Goal: Information Seeking & Learning: Check status

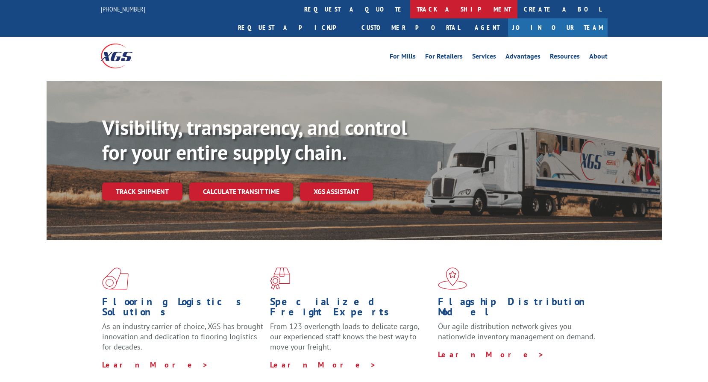
click at [410, 9] on link "track a shipment" at bounding box center [463, 9] width 107 height 18
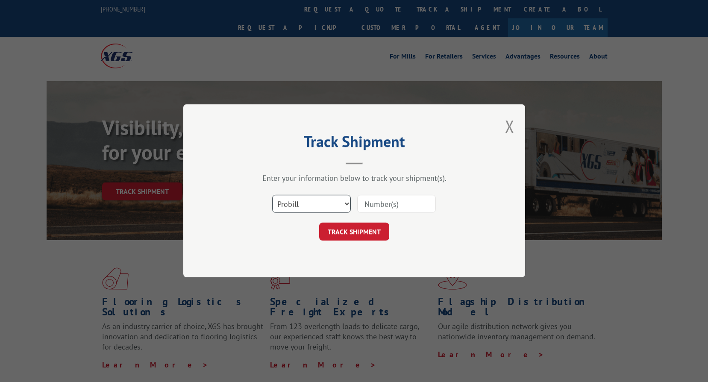
drag, startPoint x: 323, startPoint y: 201, endPoint x: 319, endPoint y: 213, distance: 12.4
click at [323, 201] on select "Select category... Probill BOL PO" at bounding box center [311, 204] width 79 height 18
select select "bol"
click at [272, 195] on select "Select category... Probill BOL PO" at bounding box center [311, 204] width 79 height 18
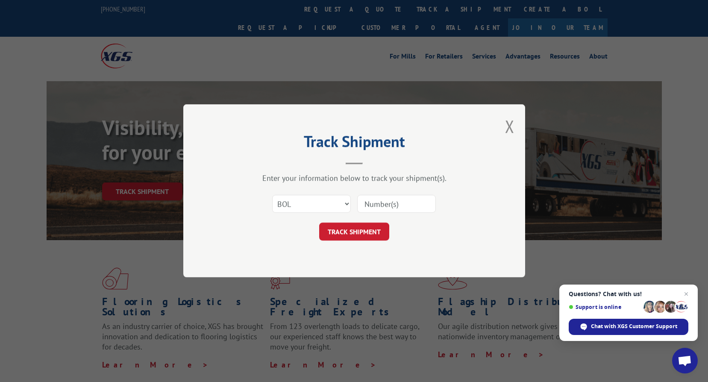
click at [397, 209] on input at bounding box center [396, 204] width 79 height 18
paste input "2849313"
type input "2849313"
click at [343, 231] on button "TRACK SHIPMENT" at bounding box center [354, 232] width 70 height 18
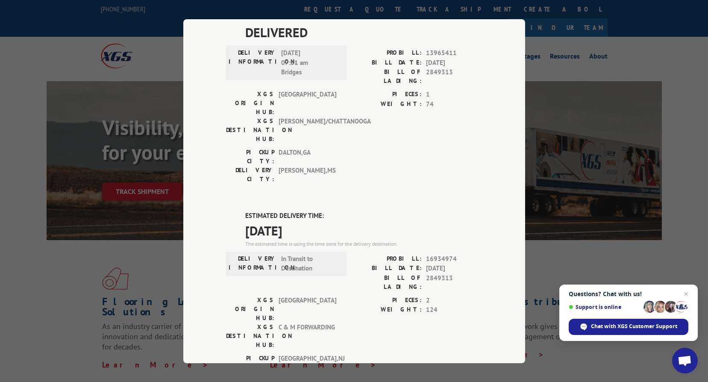
scroll to position [85, 0]
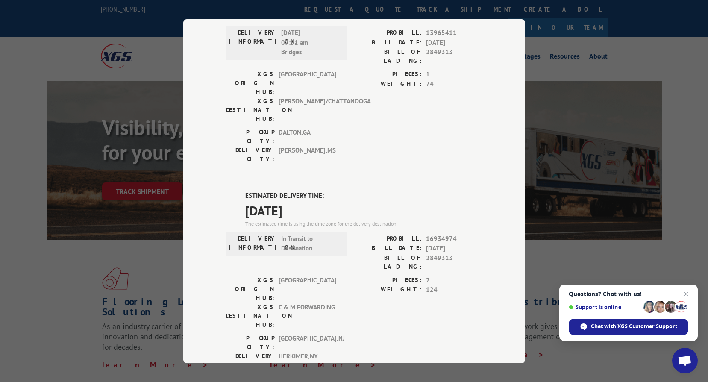
click at [414, 136] on div "DELIVERED DELIVERY INFORMATION: 07/05/2022 07:51 am Bridges PROBILL: 13965411 B…" at bounding box center [354, 262] width 256 height 519
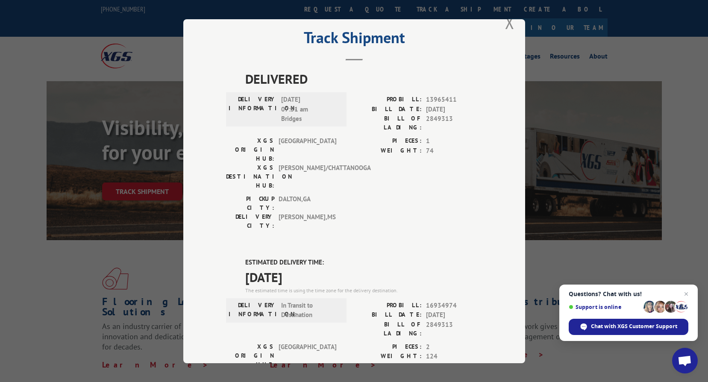
scroll to position [0, 0]
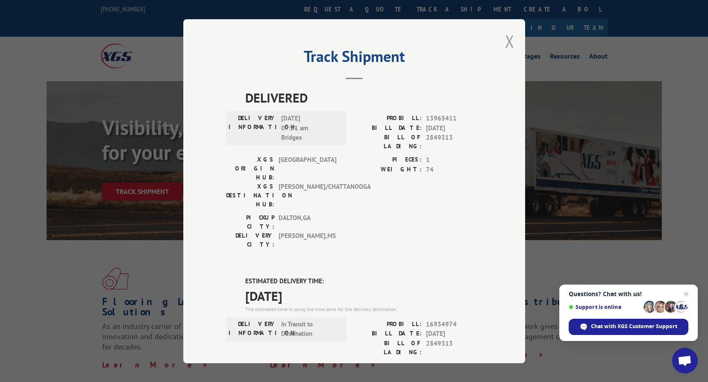
click at [508, 42] on button "Close modal" at bounding box center [509, 41] width 9 height 23
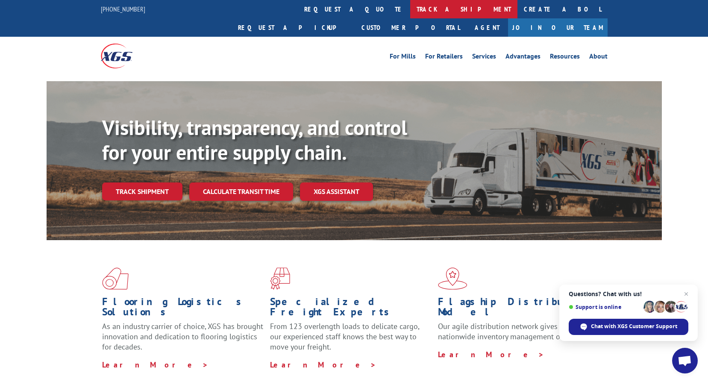
click at [410, 12] on link "track a shipment" at bounding box center [463, 9] width 107 height 18
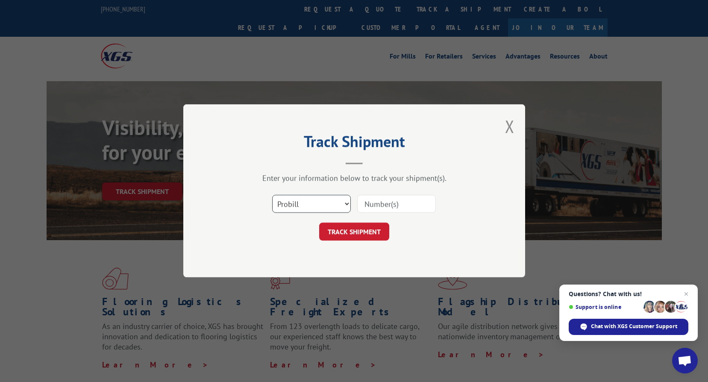
drag, startPoint x: 328, startPoint y: 197, endPoint x: 322, endPoint y: 214, distance: 19.1
click at [328, 197] on select "Select category... Probill BOL PO" at bounding box center [311, 204] width 79 height 18
select select "bol"
click at [272, 195] on select "Select category... Probill BOL PO" at bounding box center [311, 204] width 79 height 18
click at [382, 200] on input at bounding box center [396, 204] width 79 height 18
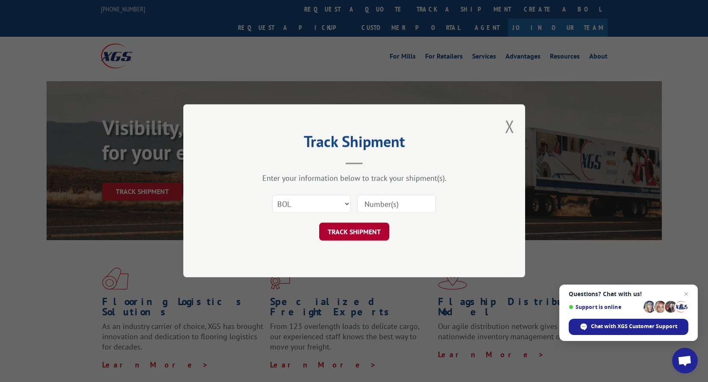
paste input "2853942"
type input "2853942"
click at [353, 230] on button "TRACK SHIPMENT" at bounding box center [354, 232] width 70 height 18
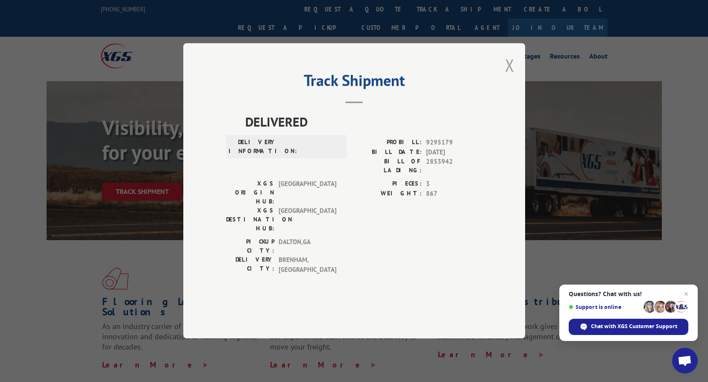
click at [510, 76] on button "Close modal" at bounding box center [509, 65] width 9 height 23
